Goal: Task Accomplishment & Management: Manage account settings

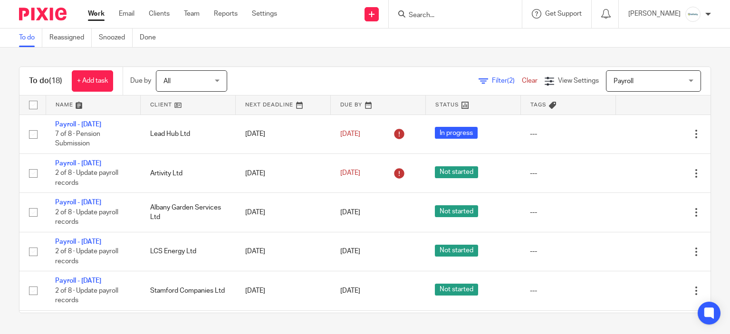
click at [433, 14] on input "Search" at bounding box center [451, 15] width 86 height 9
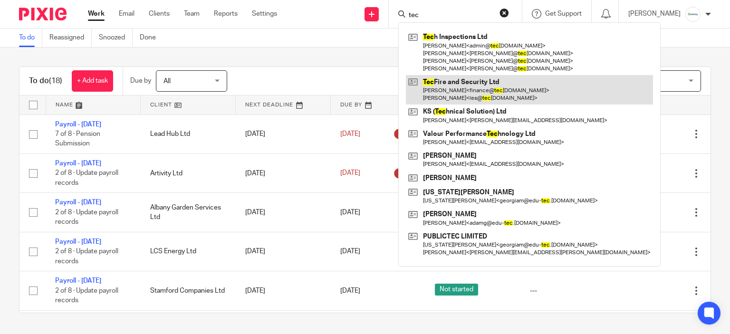
type input "tec"
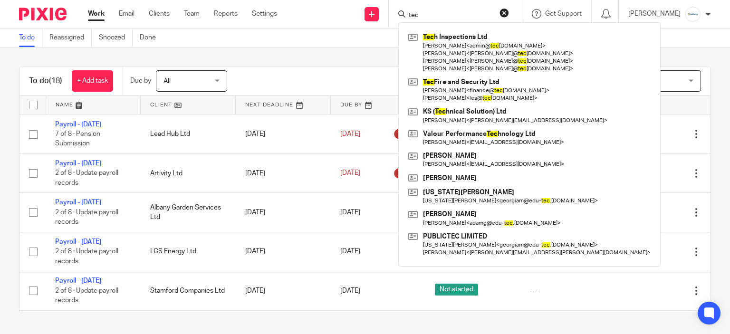
click at [291, 55] on div "To do (18) + Add task Due by All All Today Tomorrow This week Next week This mo…" at bounding box center [365, 190] width 730 height 285
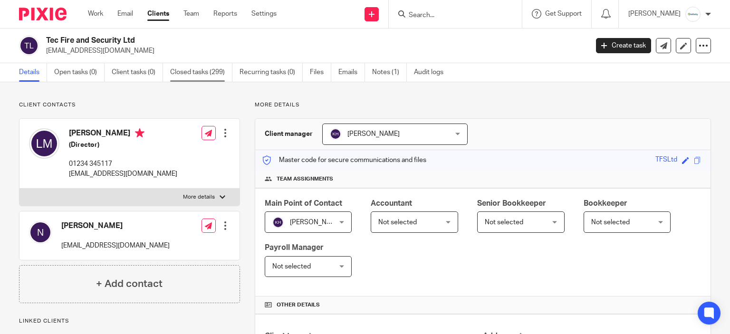
click at [207, 71] on link "Closed tasks (299)" at bounding box center [201, 72] width 62 height 19
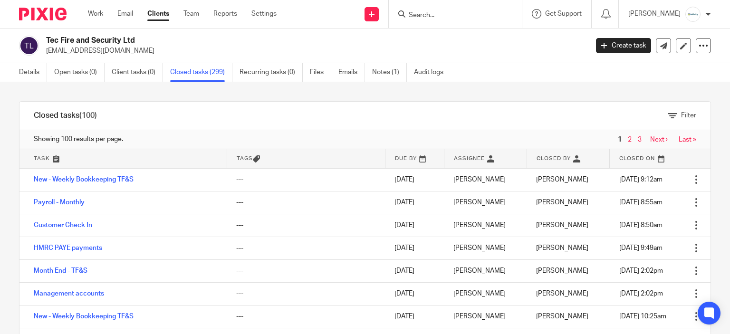
click at [635, 138] on span "3" at bounding box center [639, 139] width 9 height 11
click at [637, 141] on link "3" at bounding box center [639, 139] width 4 height 7
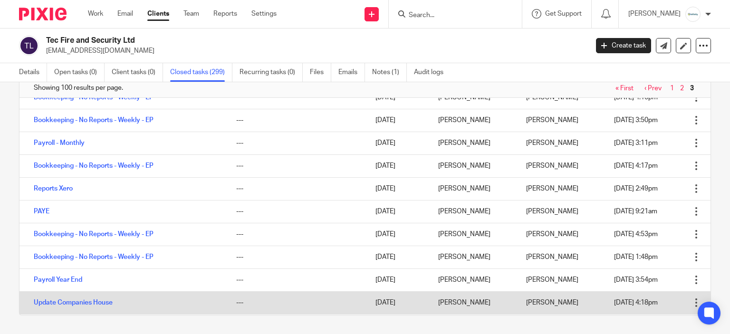
scroll to position [2066, 0]
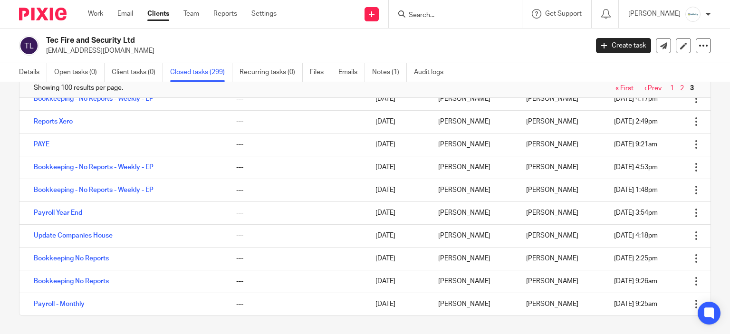
click at [644, 85] on link "‹ Prev" at bounding box center [652, 88] width 17 height 7
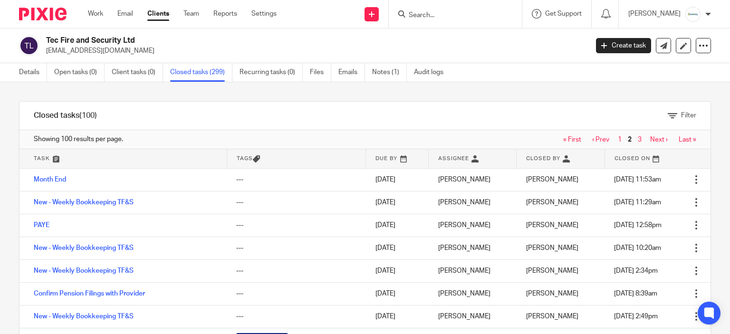
click at [592, 140] on link "‹ Prev" at bounding box center [600, 139] width 17 height 7
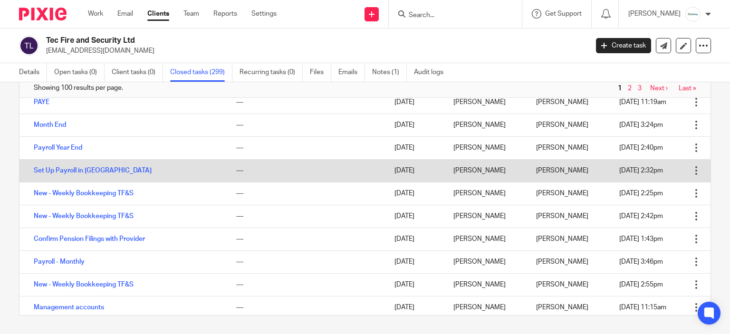
scroll to position [2102, 0]
